Goal: Transaction & Acquisition: Book appointment/travel/reservation

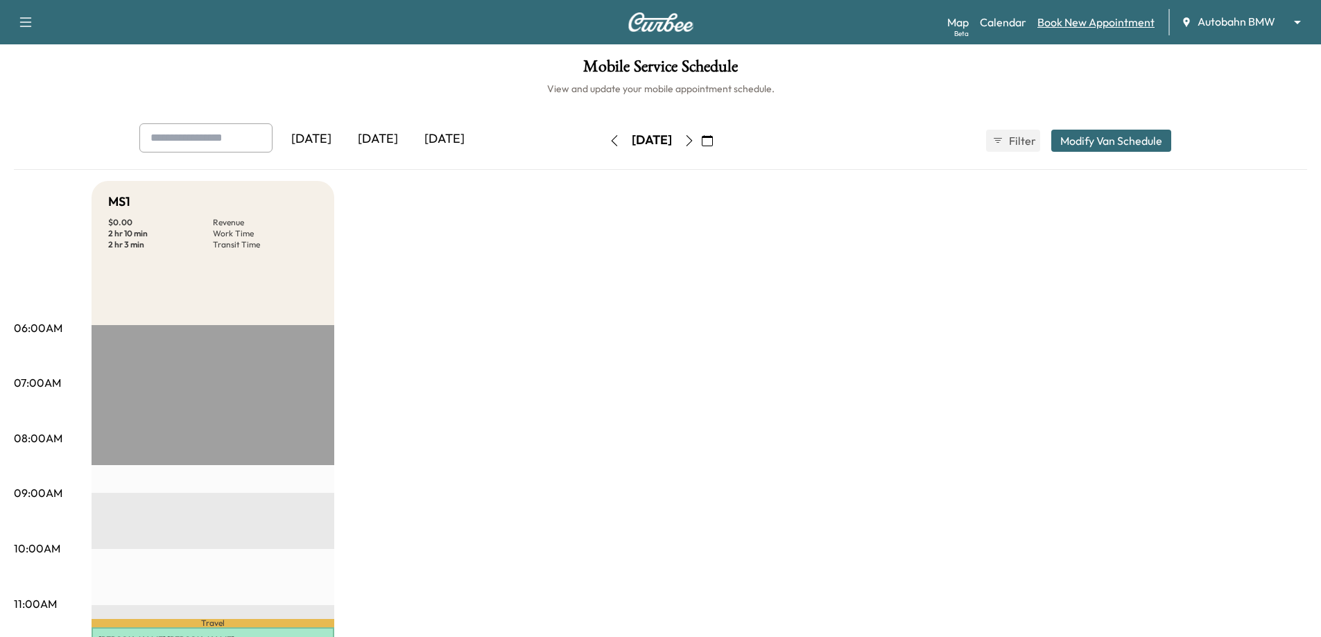
click at [1103, 27] on link "Book New Appointment" at bounding box center [1096, 22] width 117 height 17
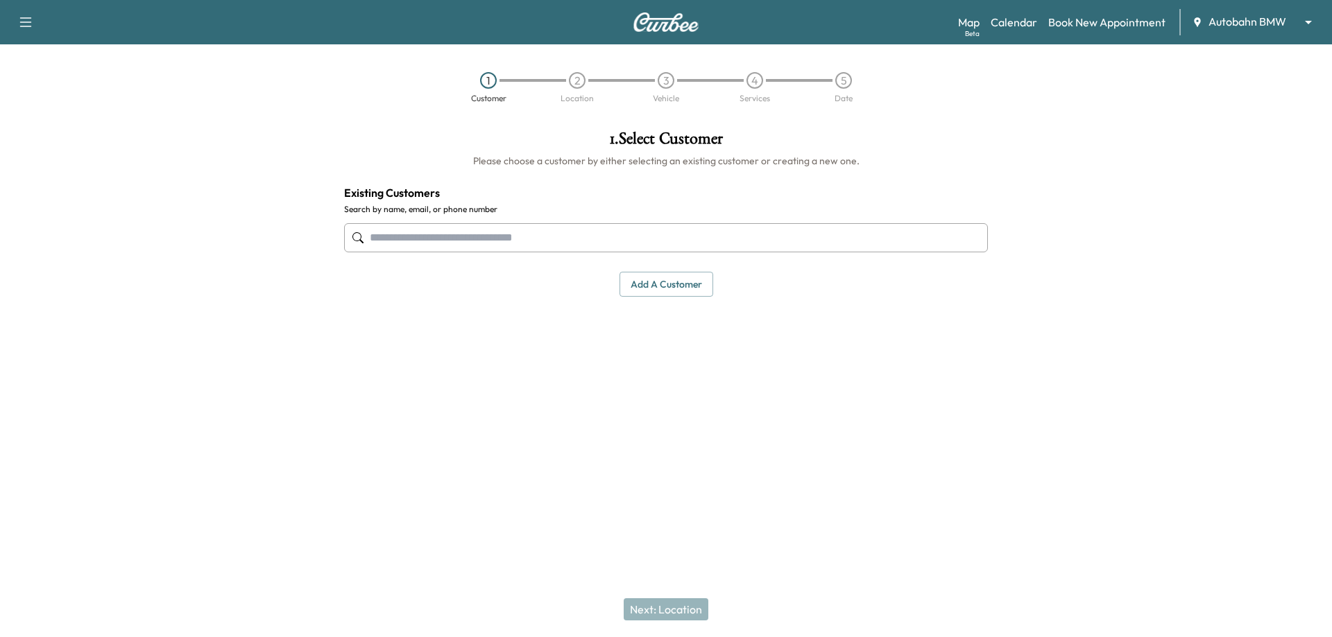
paste input "**********"
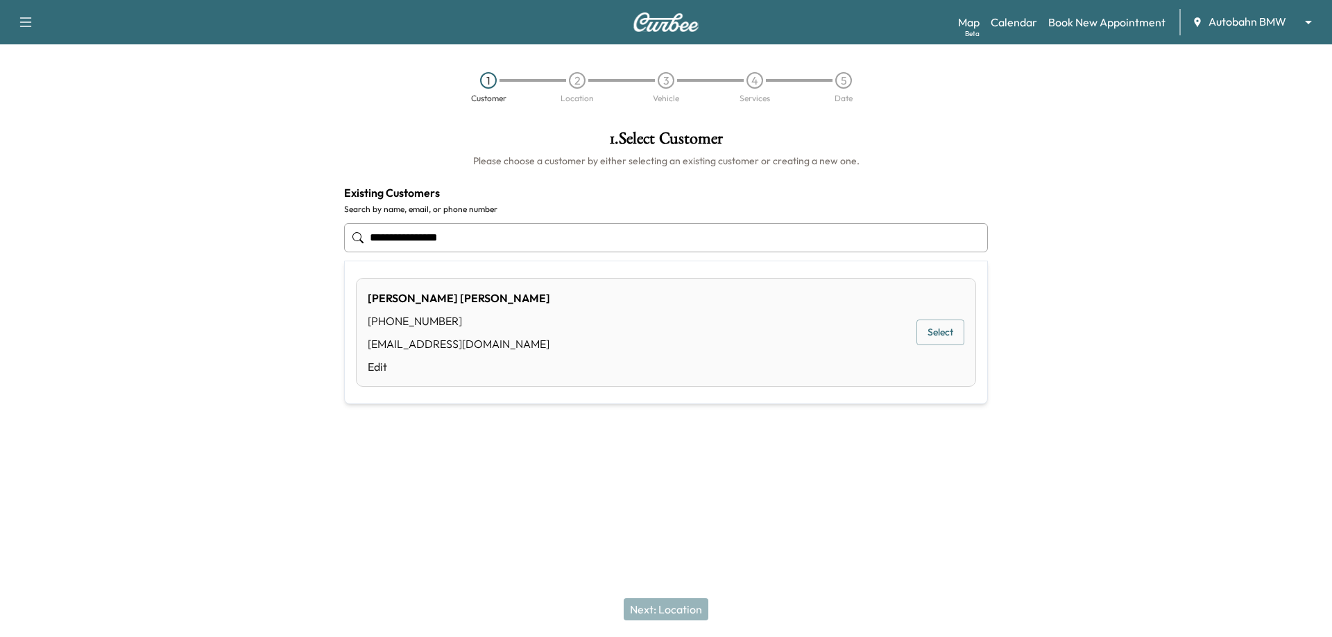
click at [569, 318] on div "[PERSON_NAME] [PHONE_NUMBER] [EMAIL_ADDRESS][DOMAIN_NAME] Edit Select" at bounding box center [666, 332] width 620 height 109
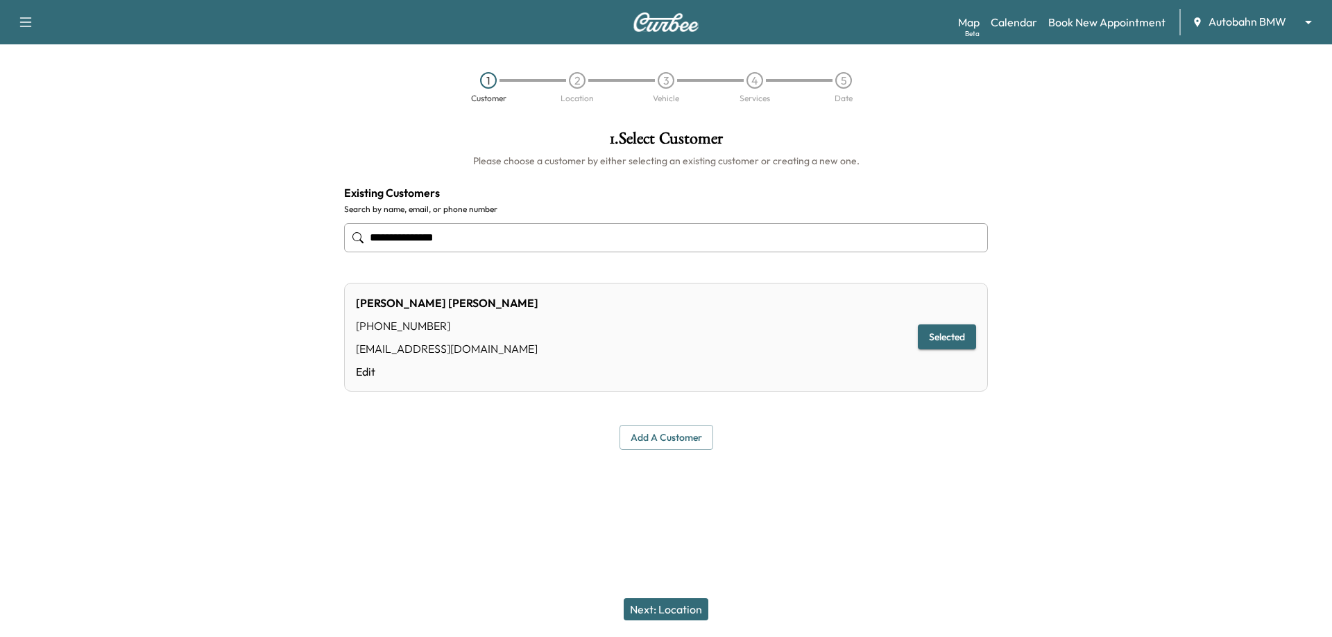
type input "**********"
click at [671, 604] on button "Next: Location" at bounding box center [666, 610] width 85 height 22
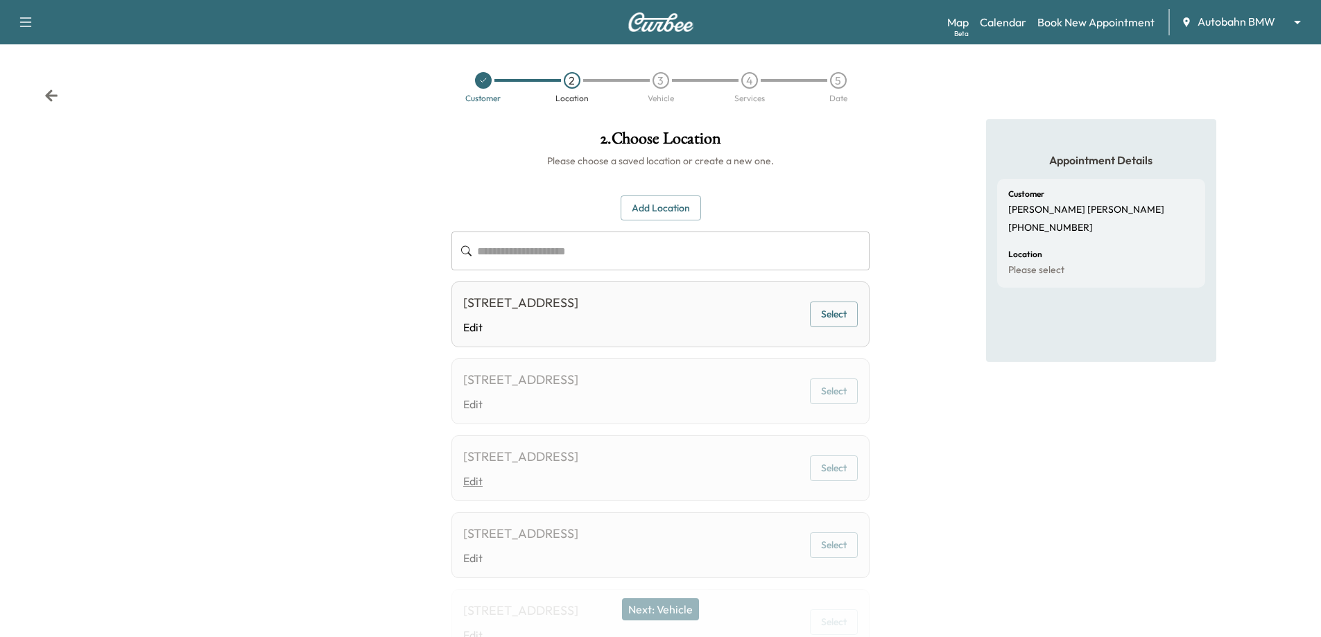
click at [524, 485] on link "Edit" at bounding box center [520, 481] width 115 height 17
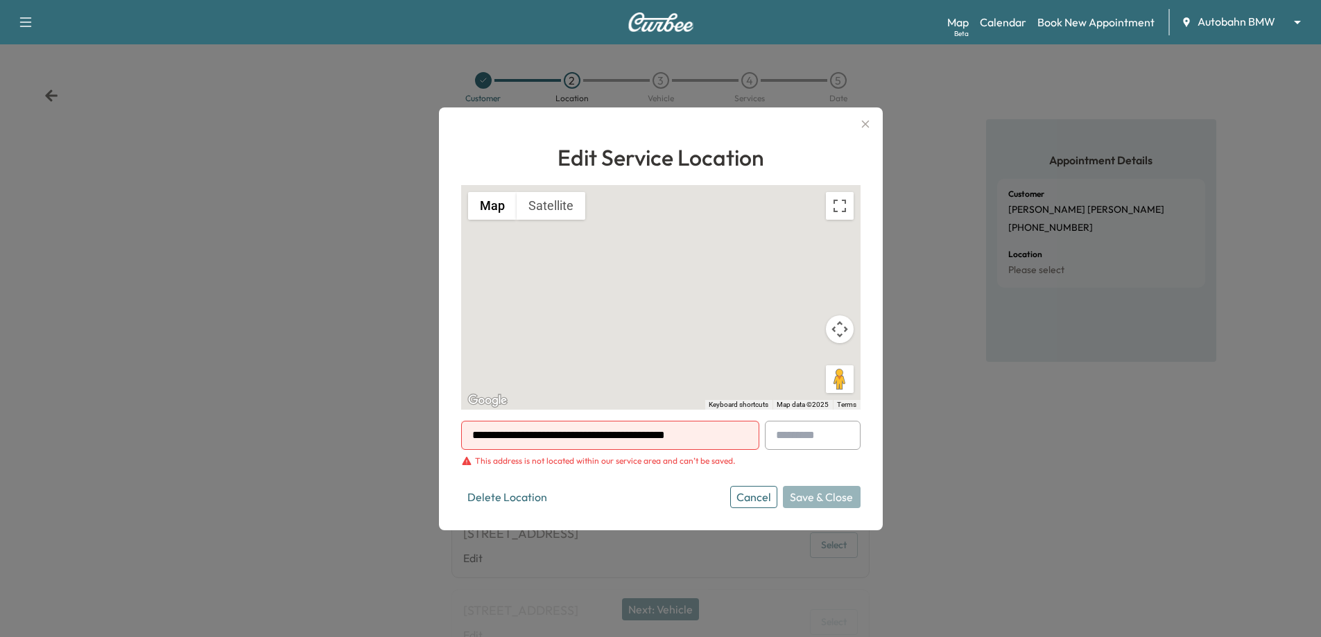
click at [869, 123] on icon "button" at bounding box center [865, 124] width 17 height 17
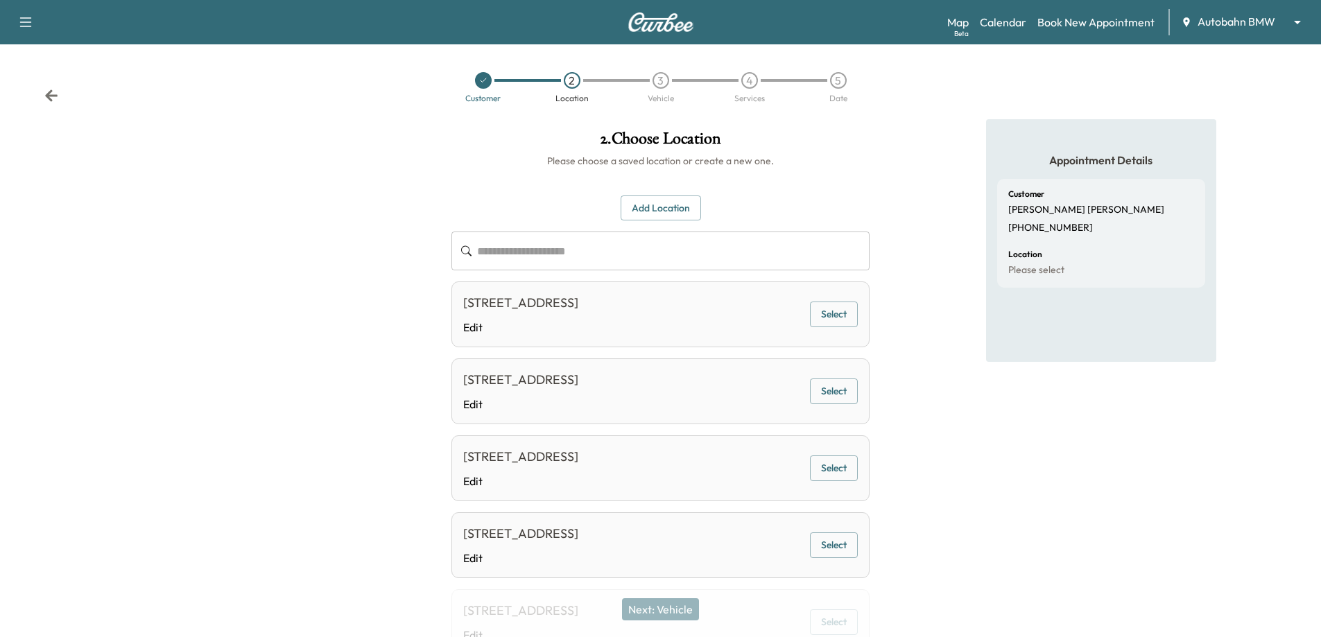
click at [837, 470] on button "Select" at bounding box center [834, 469] width 48 height 26
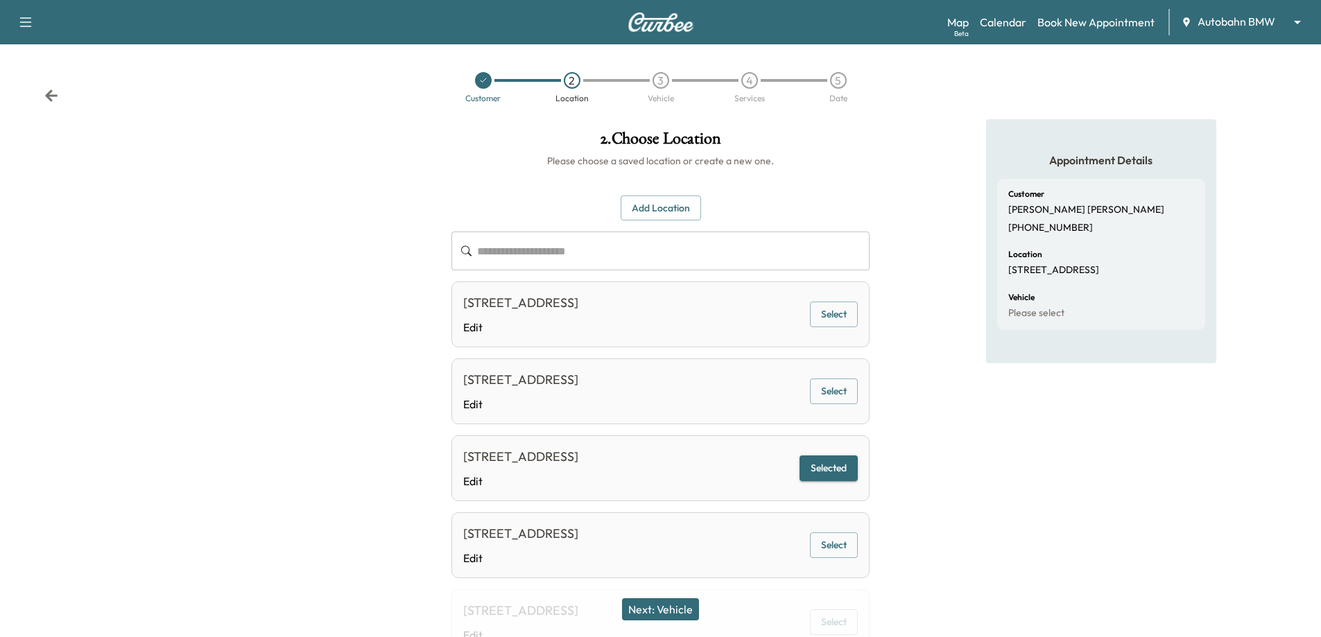
click at [673, 612] on button "Next: Vehicle" at bounding box center [660, 610] width 77 height 22
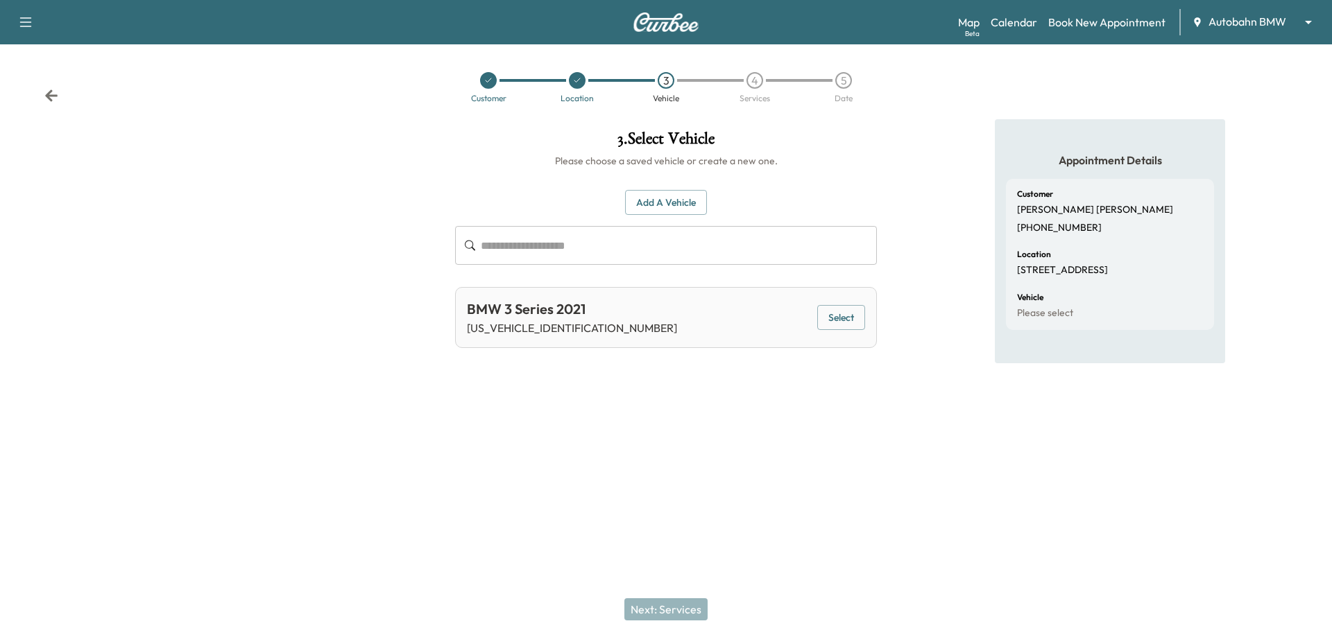
click at [841, 310] on button "Select" at bounding box center [841, 318] width 48 height 26
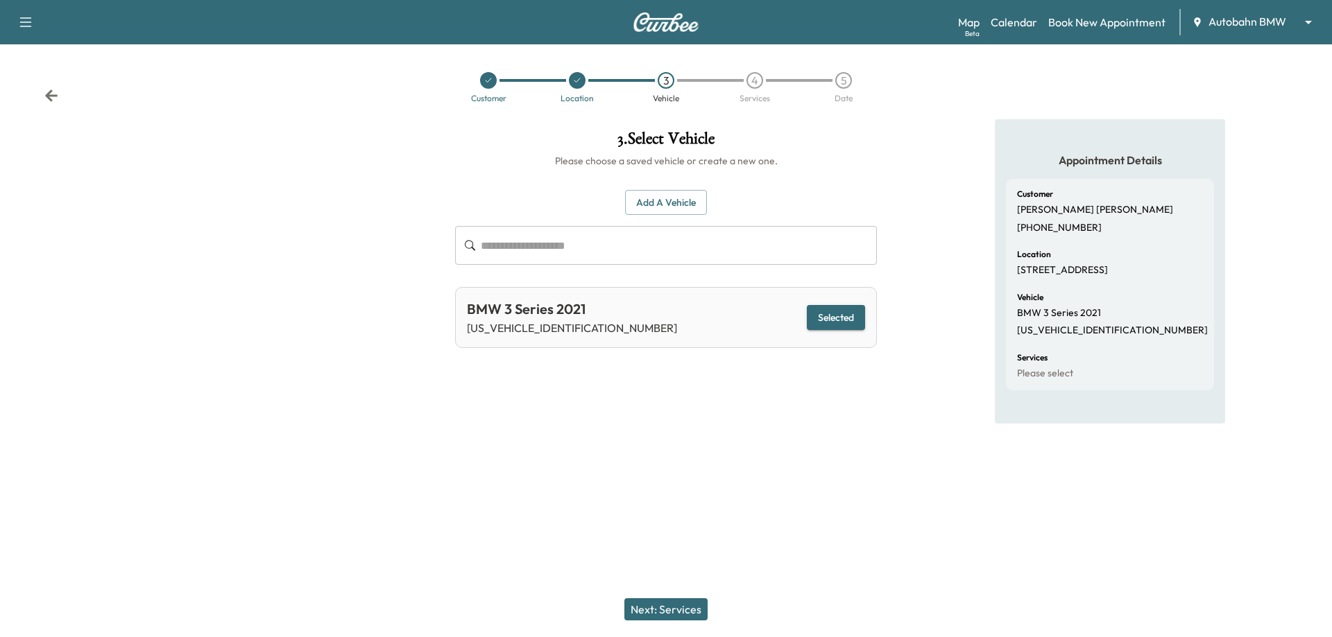
click at [658, 613] on button "Next: Services" at bounding box center [665, 610] width 83 height 22
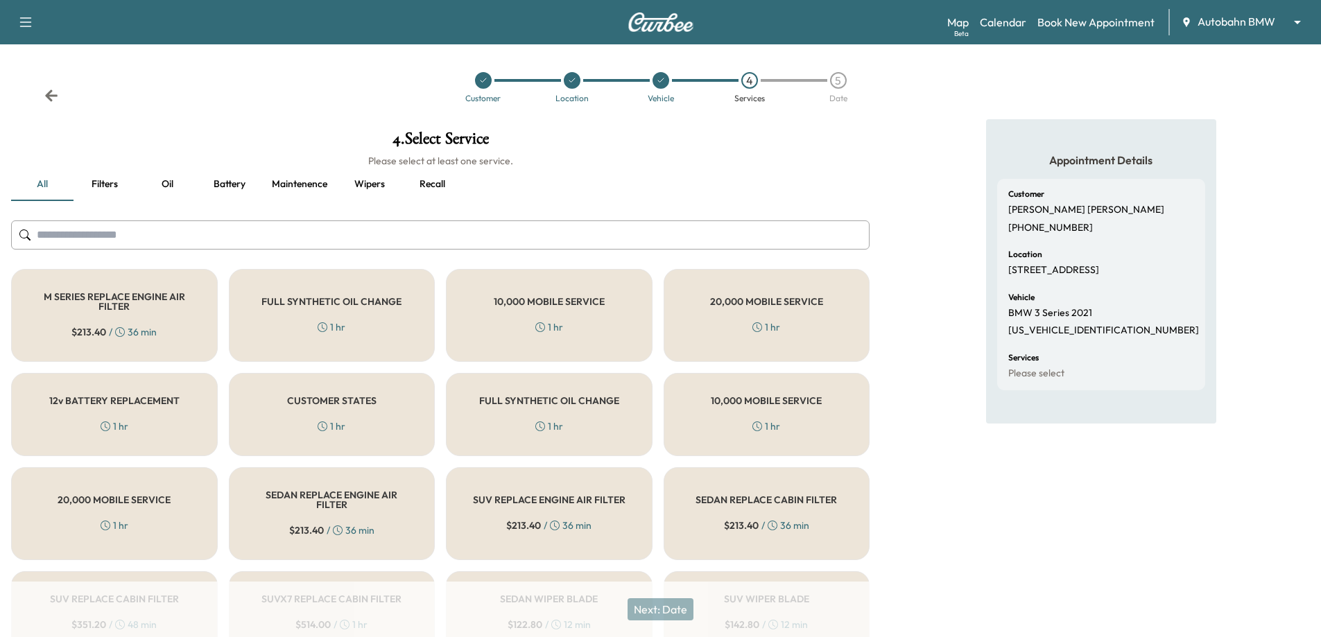
click at [386, 336] on div "FULL SYNTHETIC OIL CHANGE 1 hr" at bounding box center [332, 315] width 207 height 93
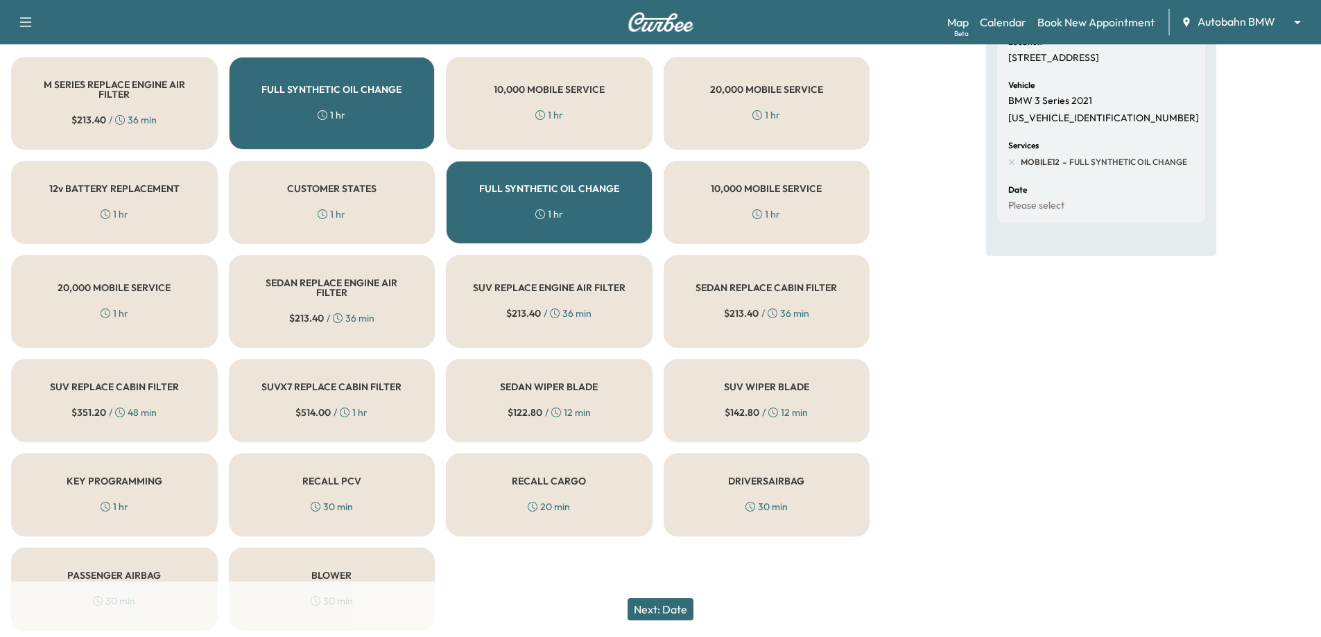
scroll to position [262, 0]
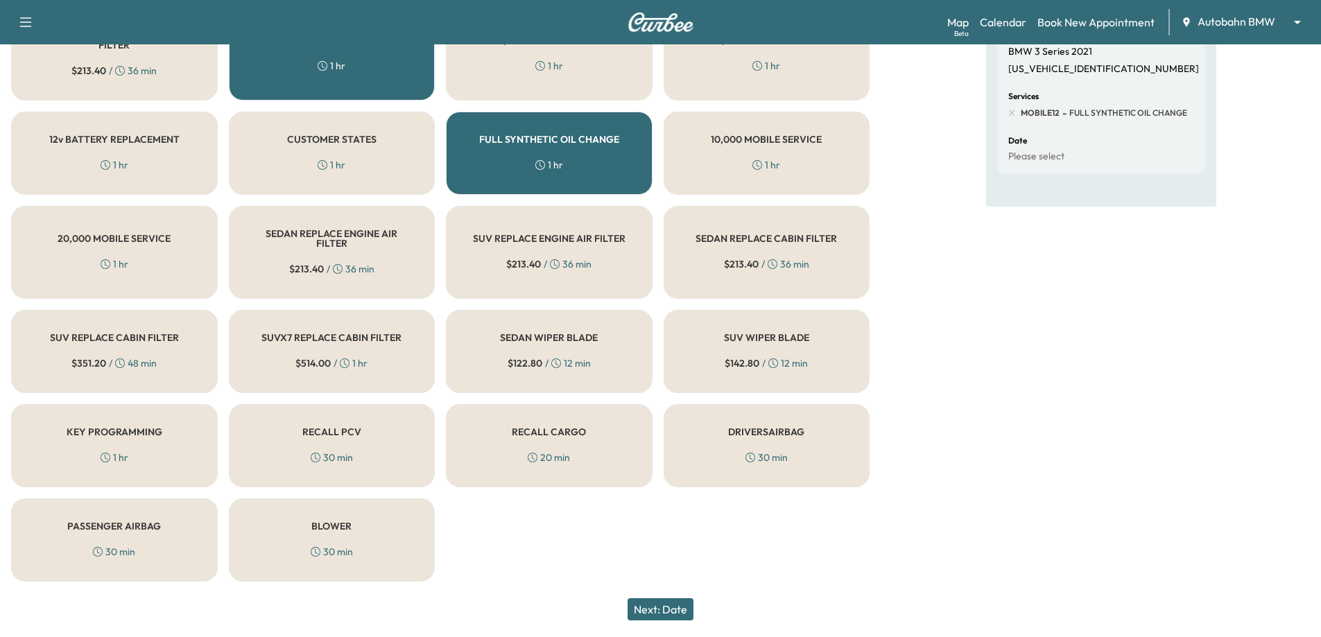
click at [692, 602] on button "Next: Date" at bounding box center [661, 610] width 66 height 22
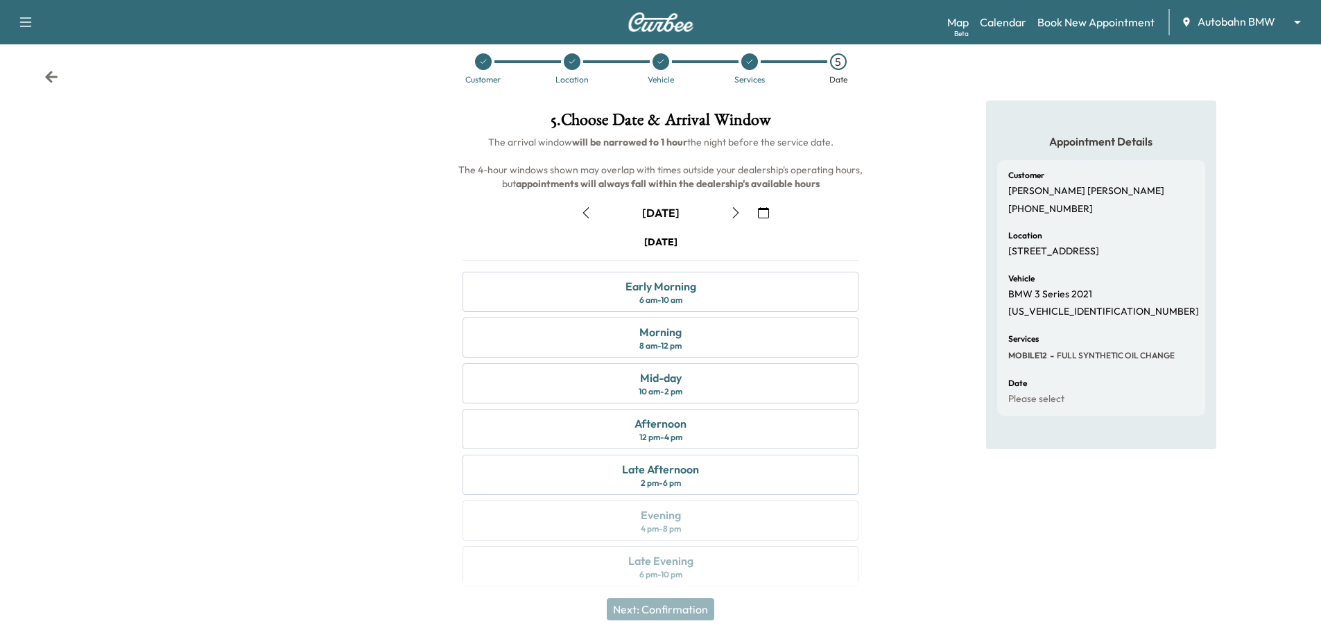
scroll to position [29, 0]
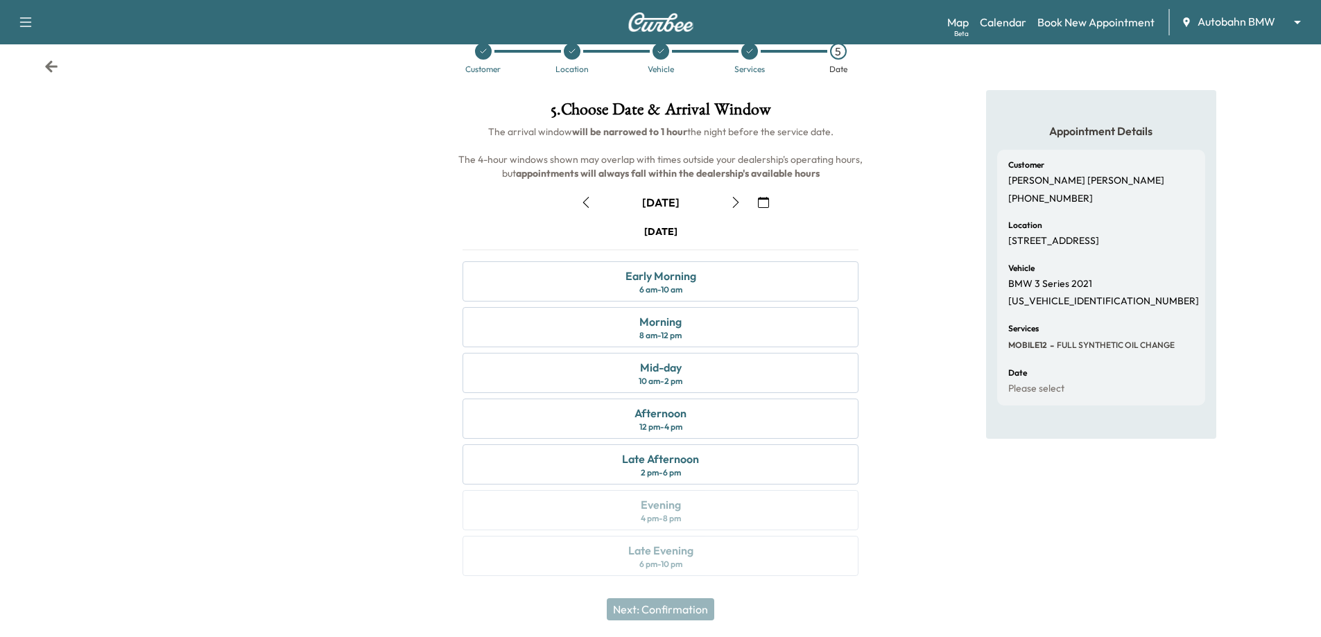
click at [736, 205] on icon "button" at bounding box center [735, 202] width 6 height 11
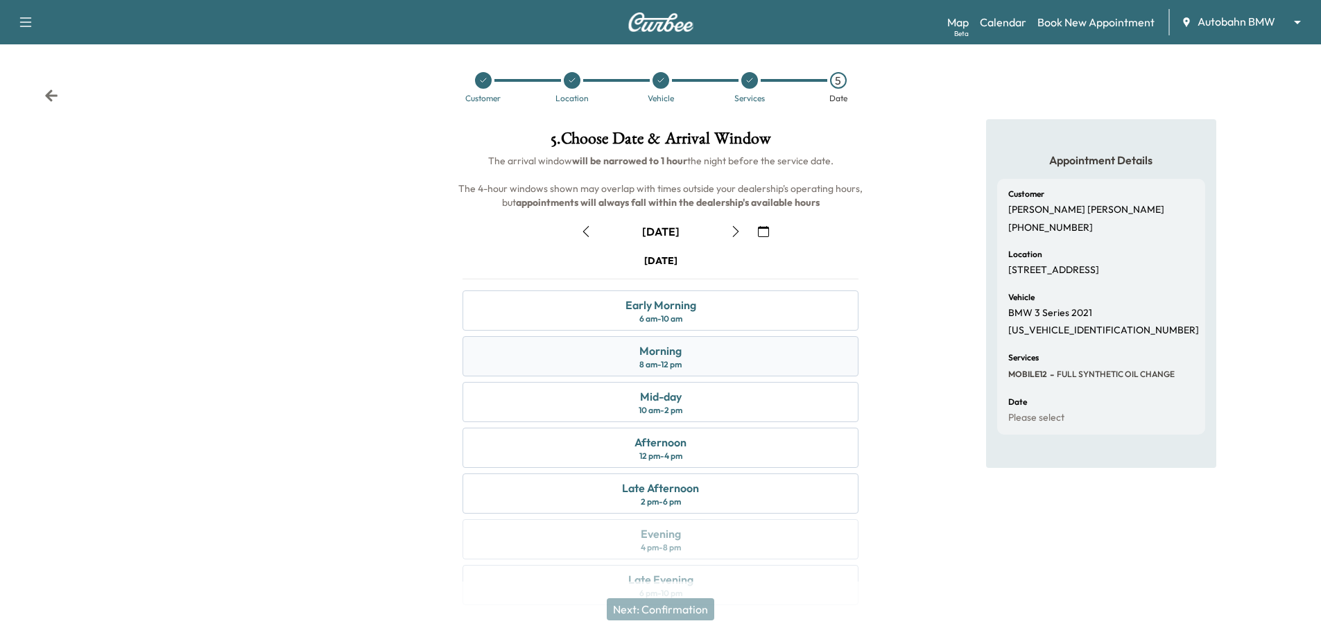
click at [751, 370] on div "Morning 8 am - 12 pm" at bounding box center [661, 356] width 396 height 40
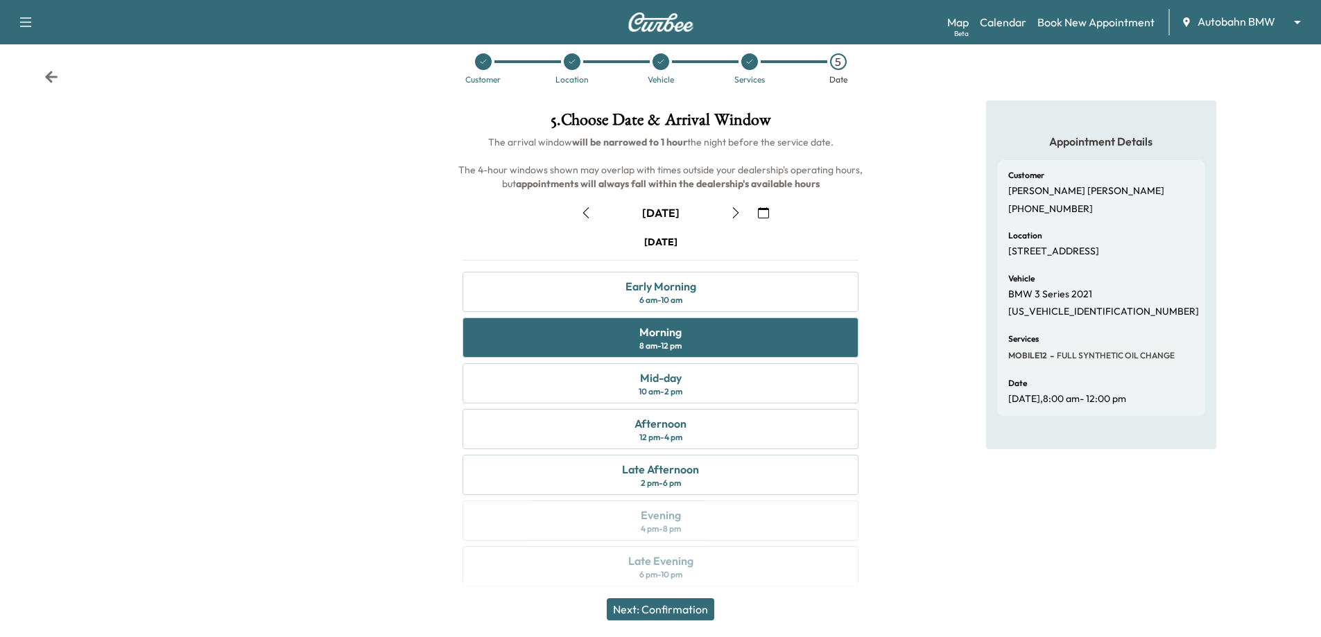
scroll to position [29, 0]
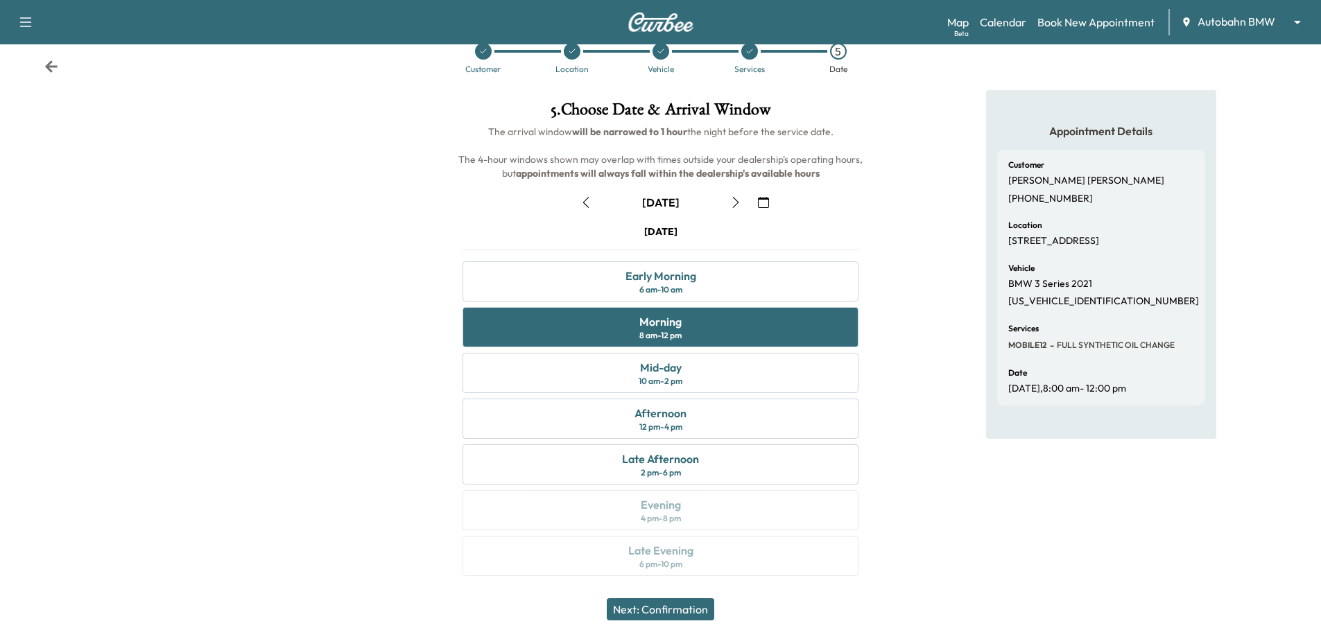
click at [665, 612] on button "Next: Confirmation" at bounding box center [661, 610] width 108 height 22
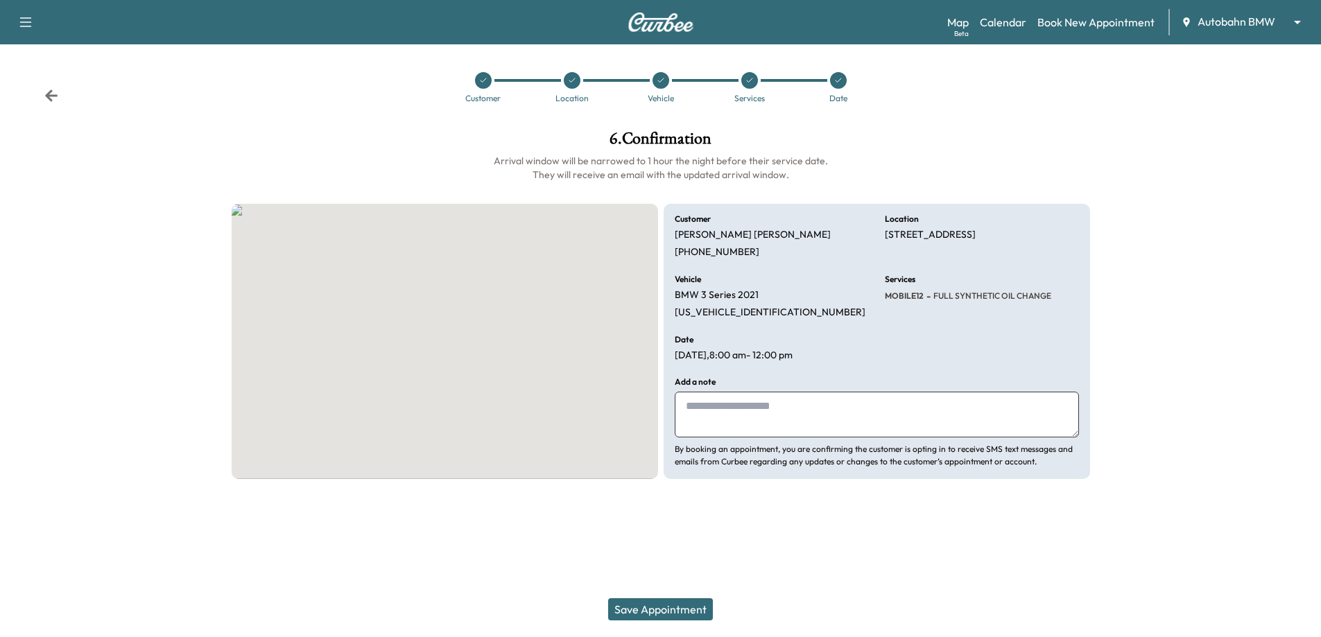
scroll to position [0, 0]
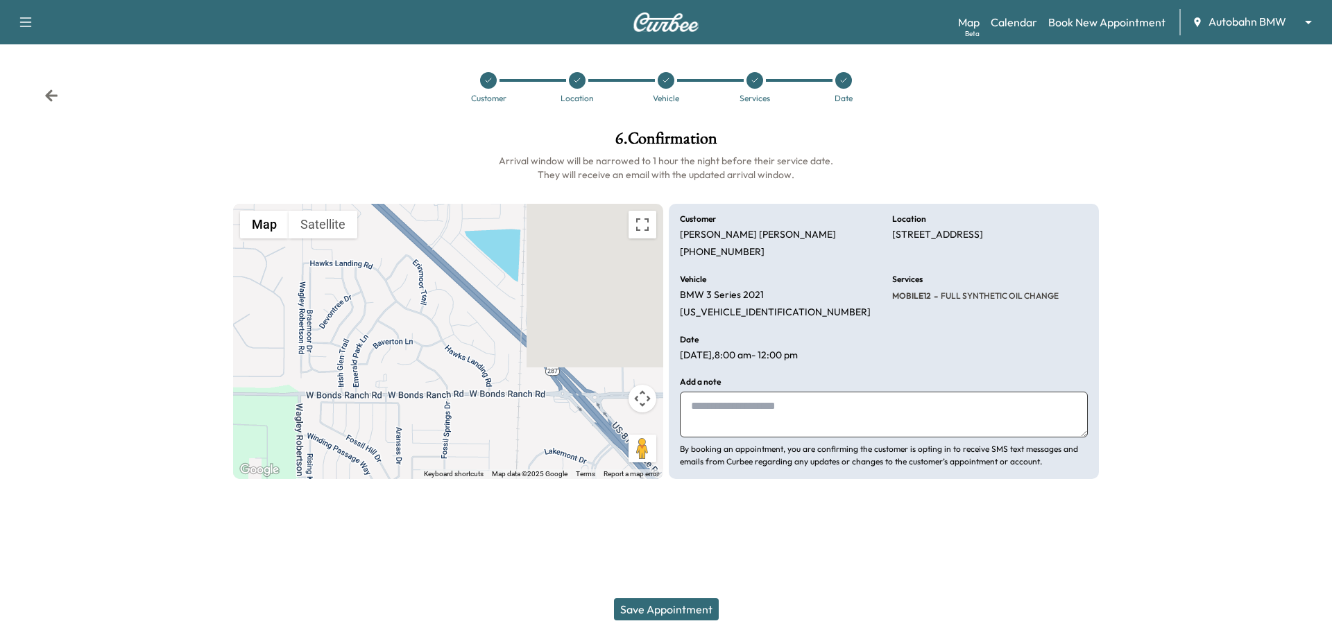
click at [650, 606] on button "Save Appointment" at bounding box center [666, 610] width 105 height 22
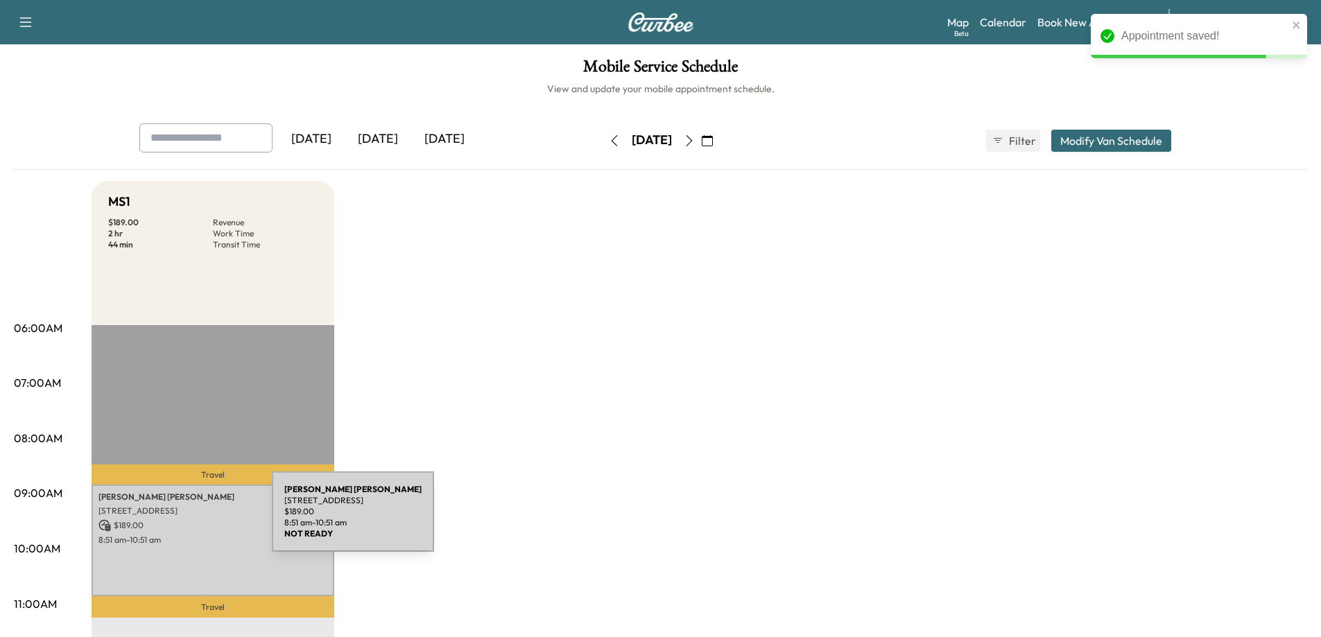
click at [167, 522] on p "$ 189.00" at bounding box center [212, 526] width 229 height 12
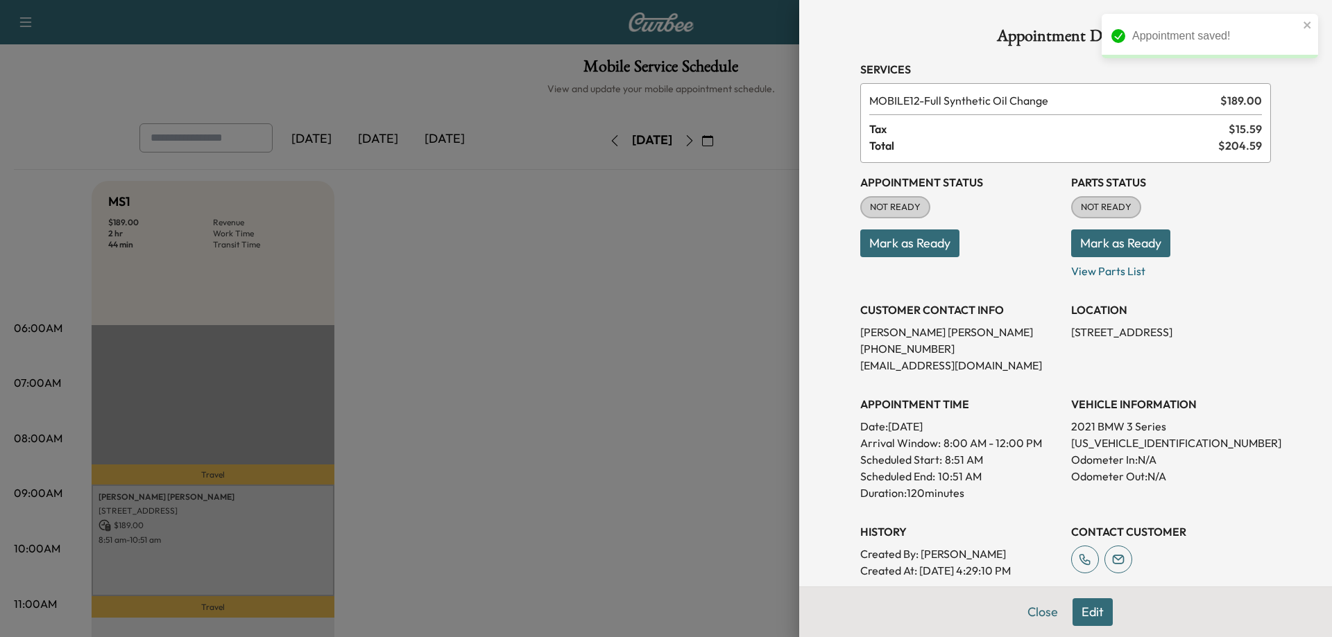
drag, startPoint x: 477, startPoint y: 388, endPoint x: 484, endPoint y: 378, distance: 12.3
click at [477, 388] on div at bounding box center [666, 318] width 1332 height 637
